Goal: Check status: Check status

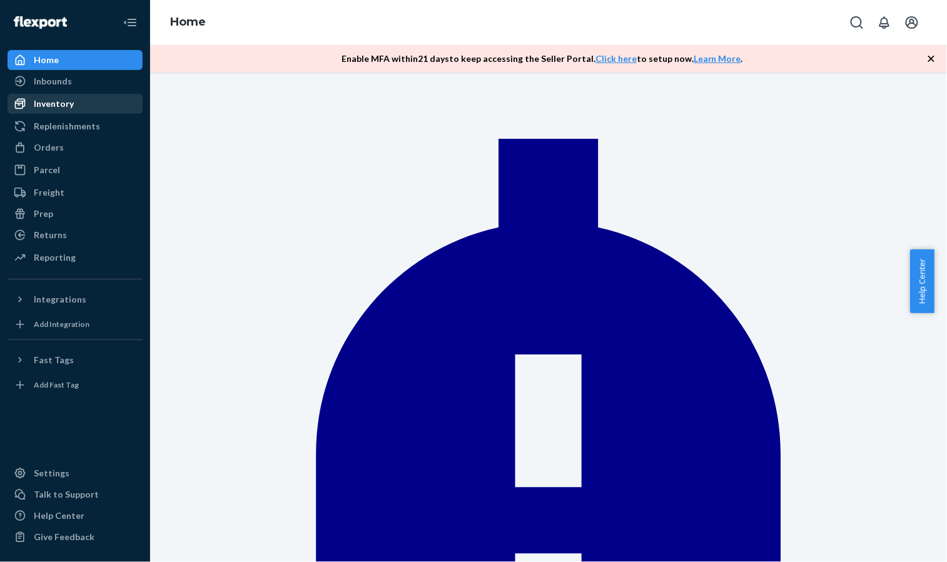
click at [76, 99] on div "Inventory" at bounding box center [75, 104] width 133 height 18
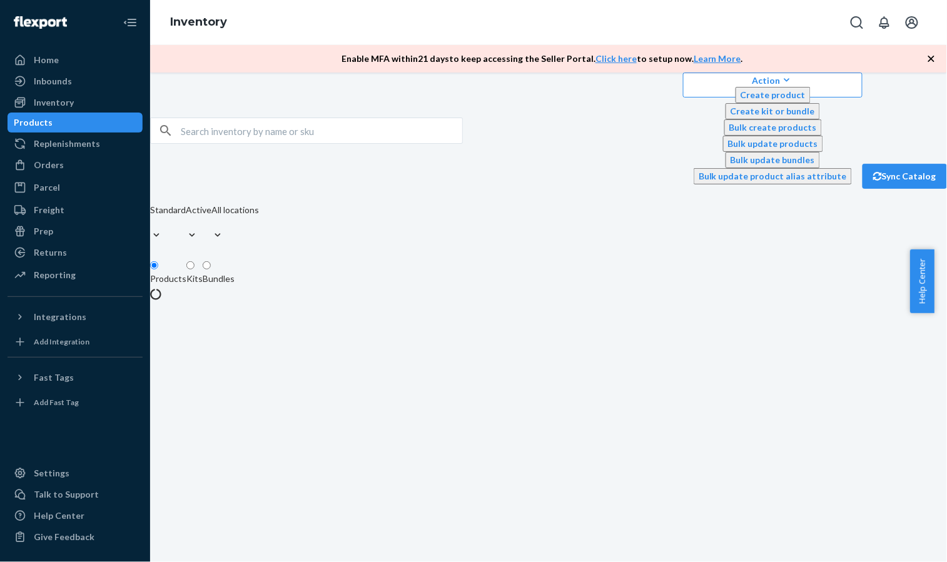
click at [856, 277] on div "Action Create product Create kit or bundle Bulk create products Bulk update pro…" at bounding box center [548, 318] width 797 height 490
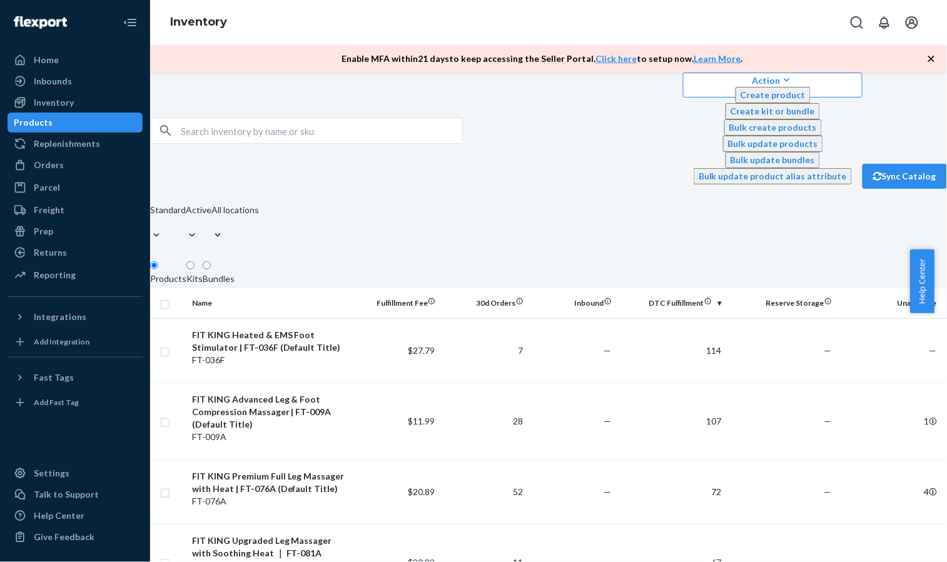
click at [296, 118] on input "text" at bounding box center [321, 130] width 281 height 25
type input "116"
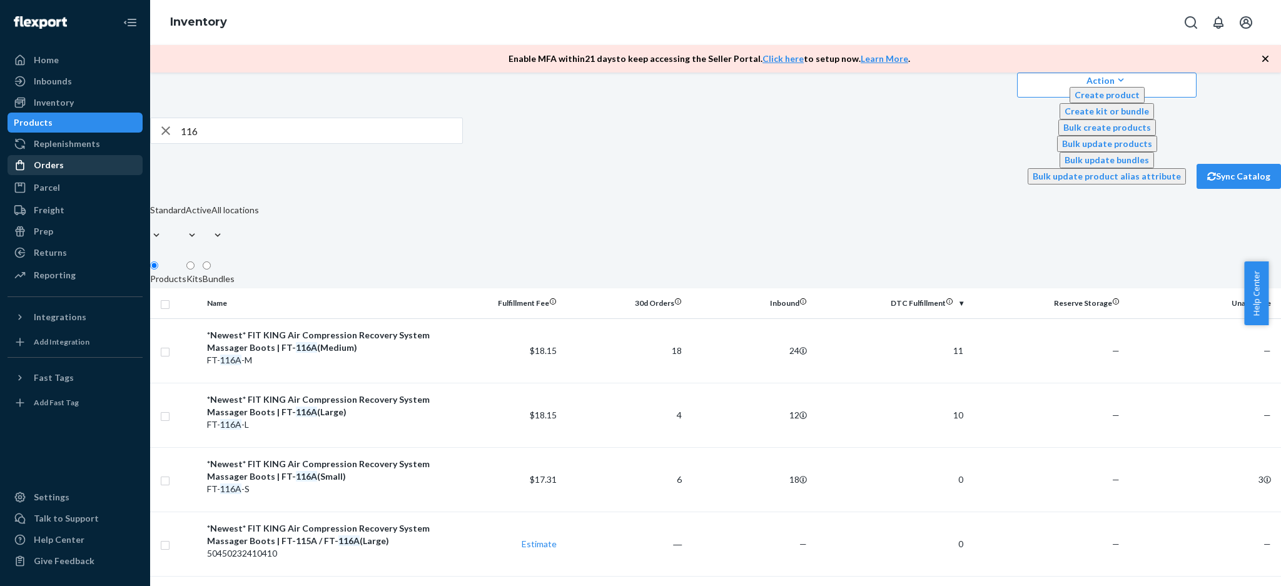
click at [94, 169] on div "Orders" at bounding box center [75, 165] width 133 height 18
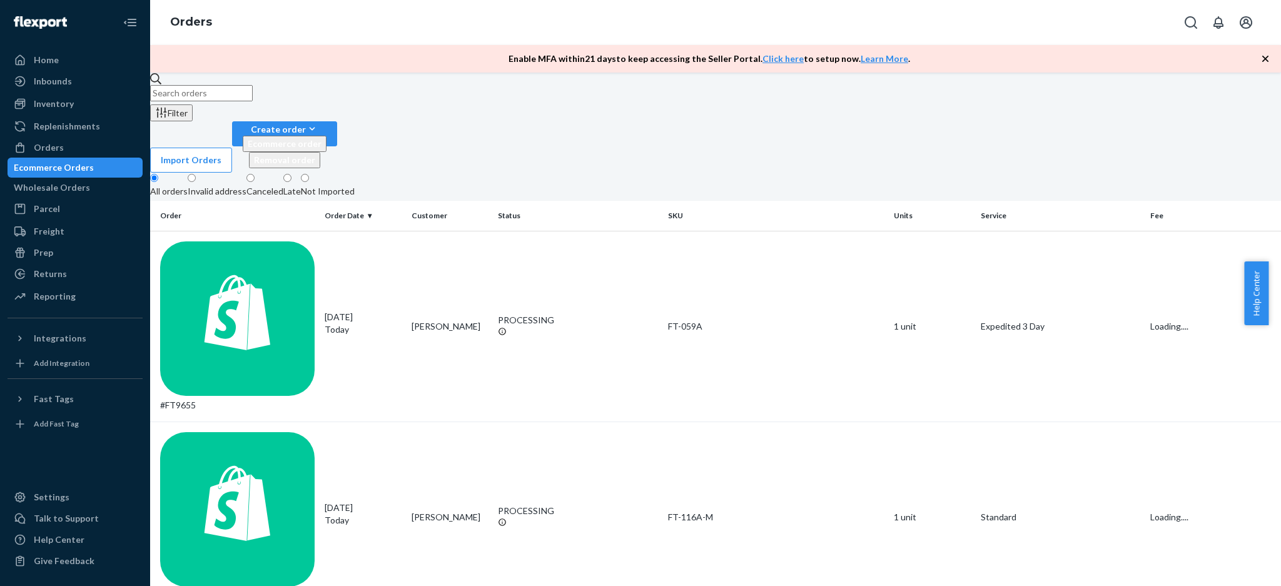
click at [252, 100] on input "text" at bounding box center [201, 93] width 103 height 16
click at [192, 101] on input "9609" at bounding box center [201, 93] width 103 height 16
click at [218, 101] on input "9609" at bounding box center [201, 93] width 103 height 16
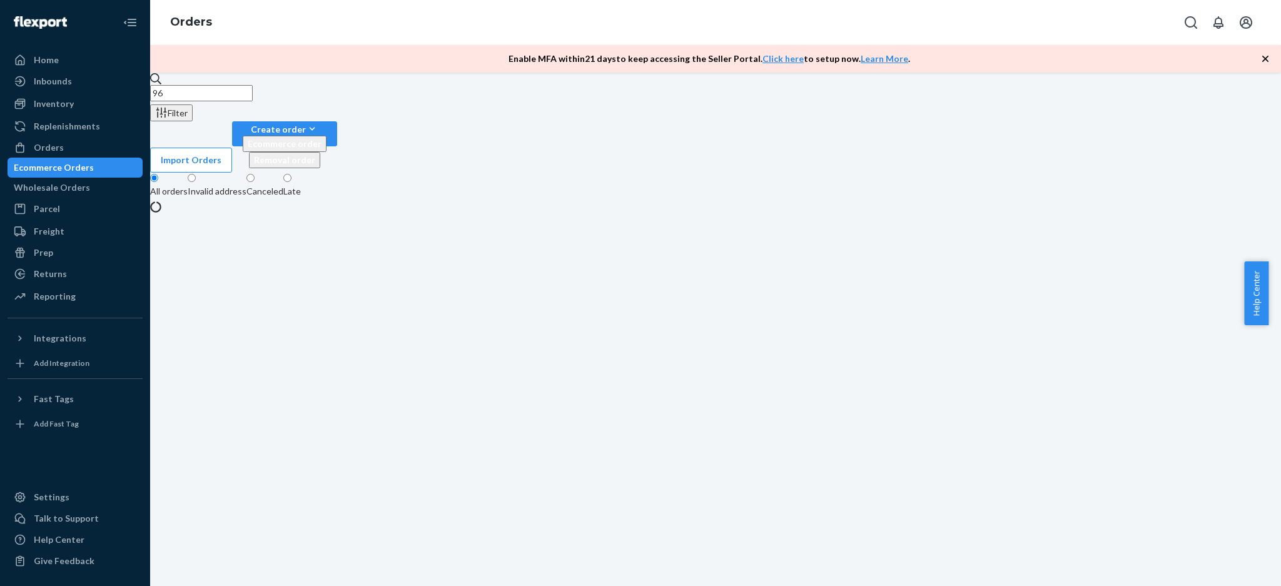
type input "9"
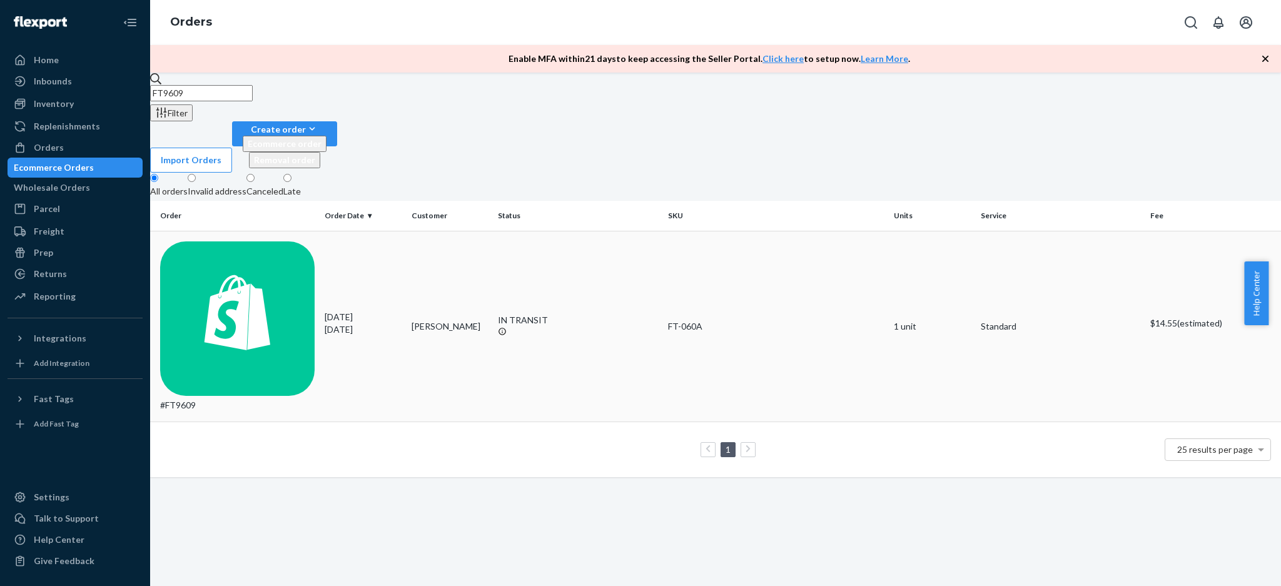
type input "FT9609"
click at [294, 241] on div "#FT9609" at bounding box center [237, 326] width 154 height 170
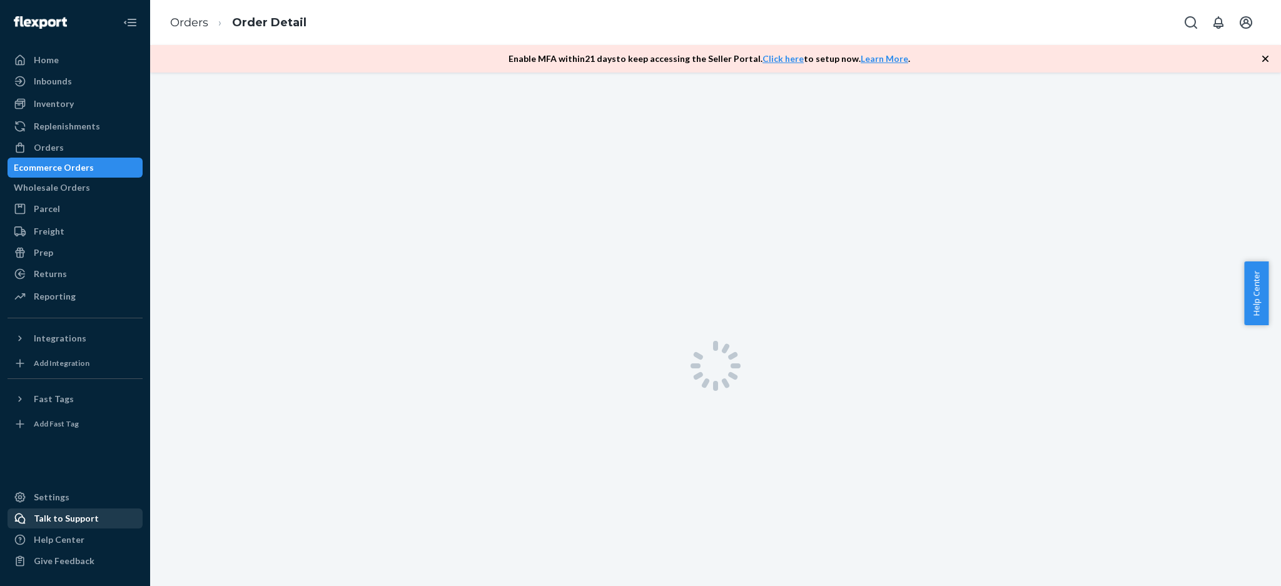
click at [34, 515] on div "Talk to Support" at bounding box center [66, 518] width 65 height 13
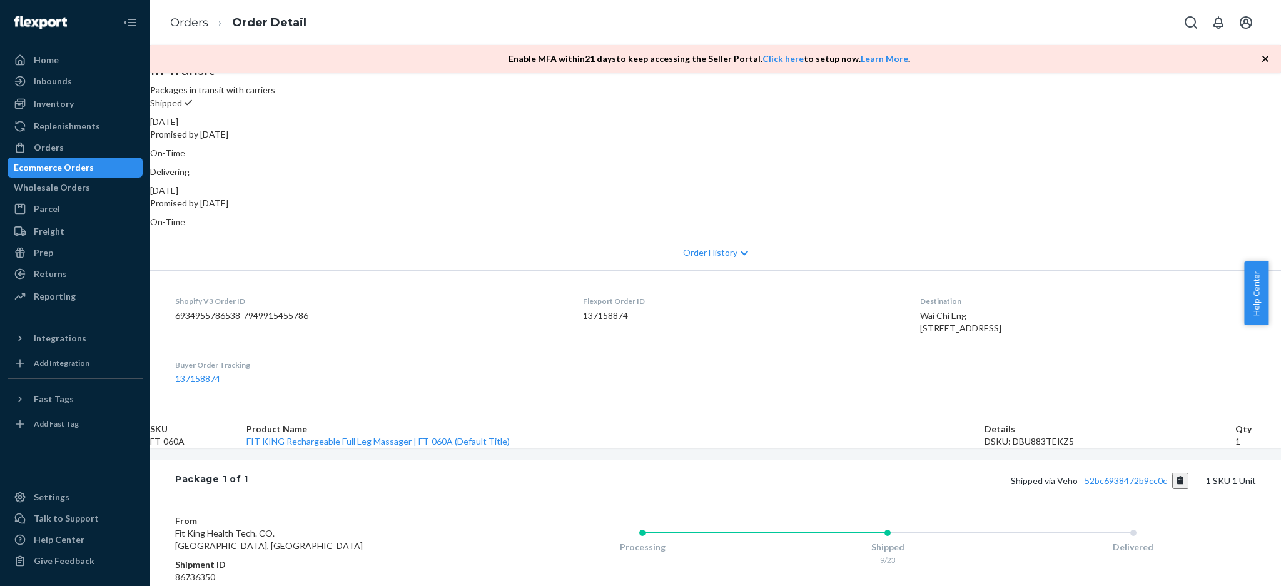
scroll to position [250, 0]
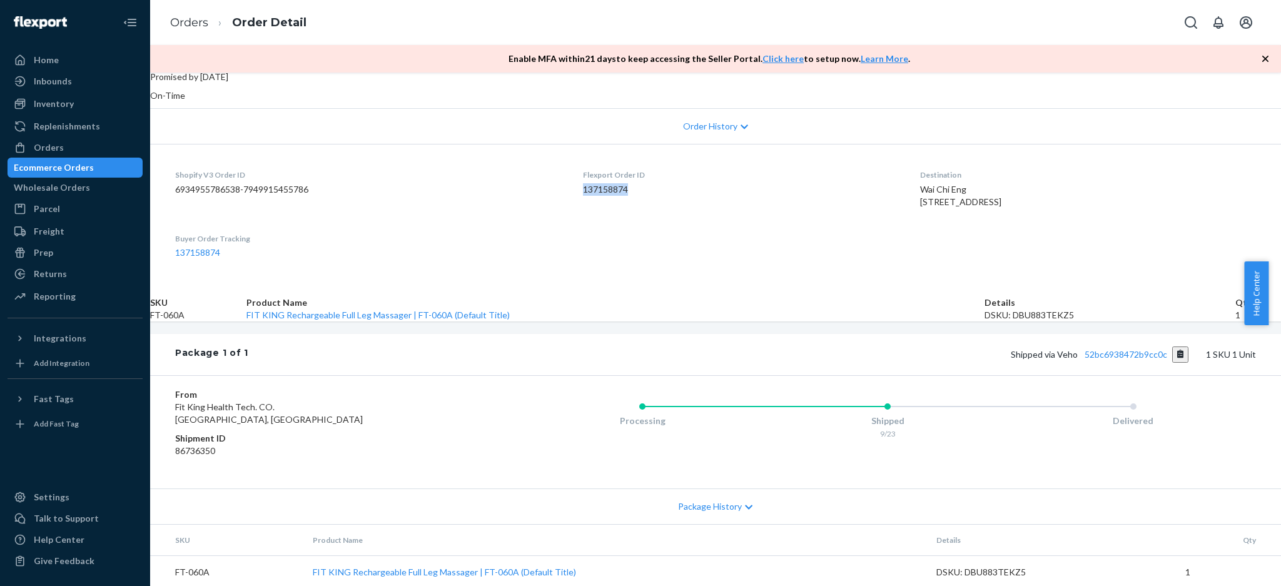
drag, startPoint x: 717, startPoint y: 176, endPoint x: 661, endPoint y: 177, distance: 56.9
click at [661, 177] on dl "Shopify V3 Order ID 6934955786538-7949915455786 Flexport Order ID 137158874 Des…" at bounding box center [715, 213] width 1131 height 139
copy dd "137158874"
